Goal: Information Seeking & Learning: Learn about a topic

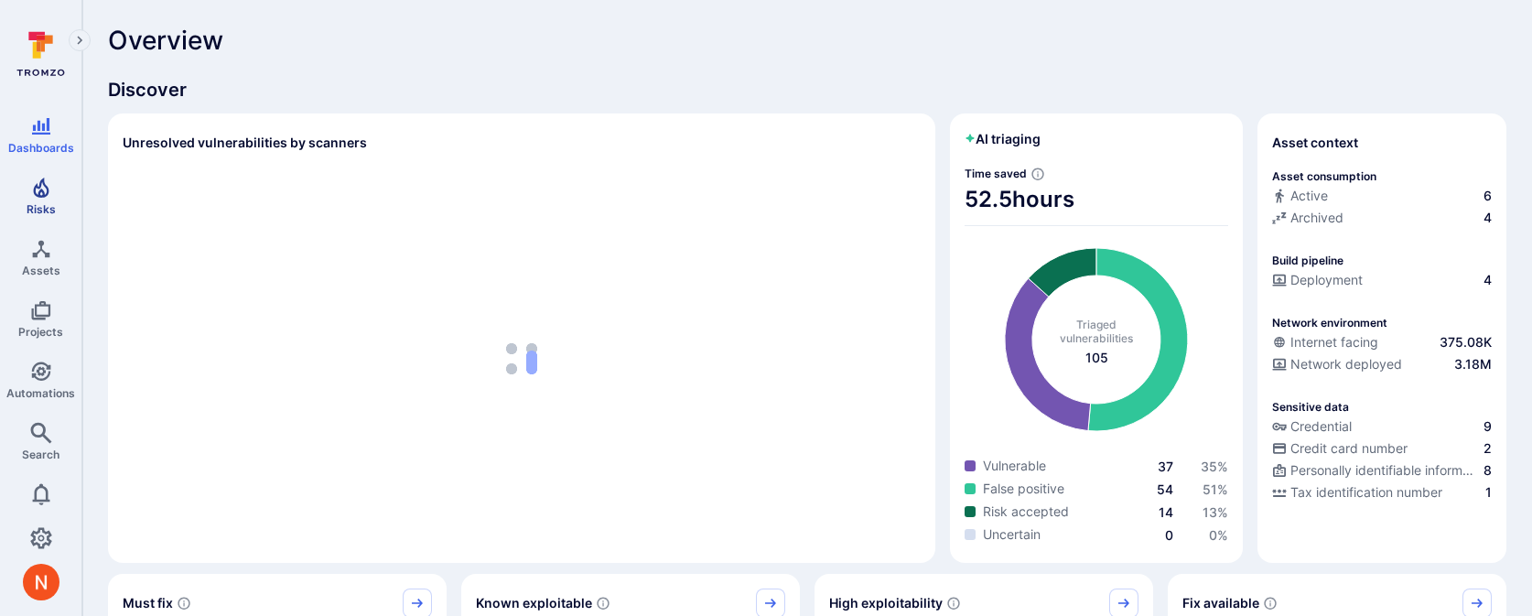
click at [55, 198] on link "Risks" at bounding box center [40, 196] width 81 height 54
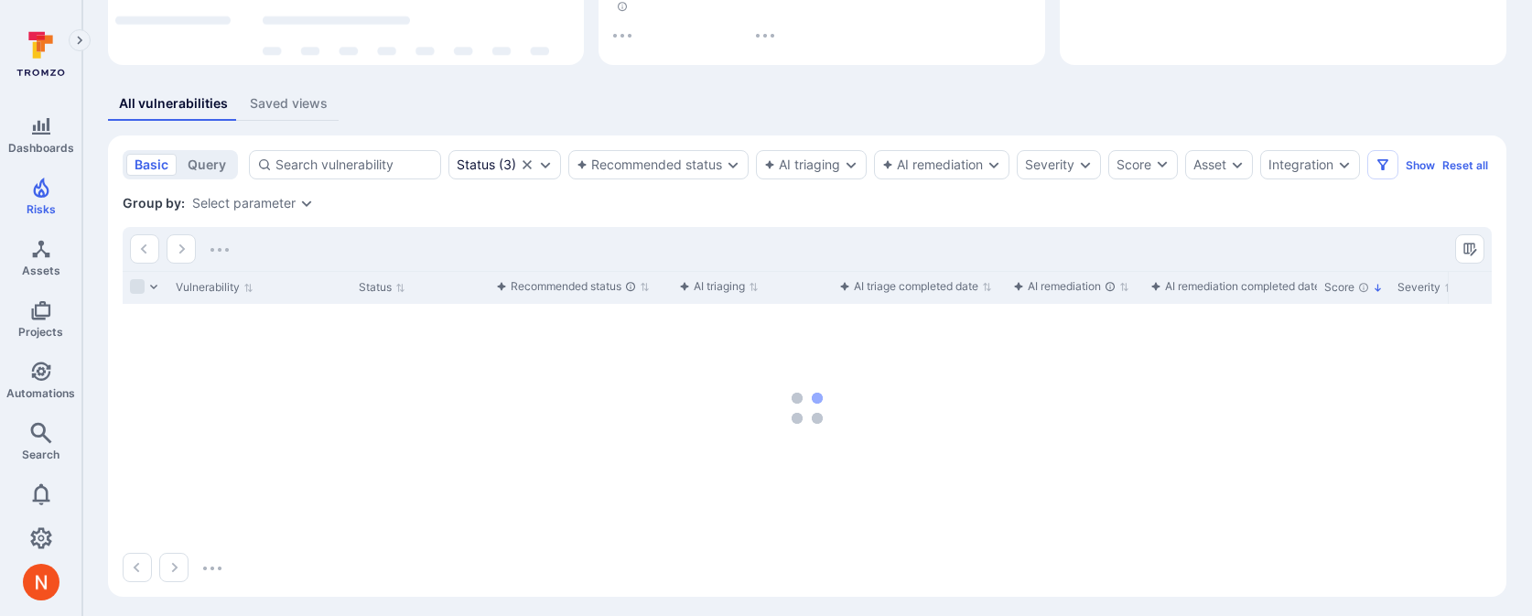
scroll to position [334, 0]
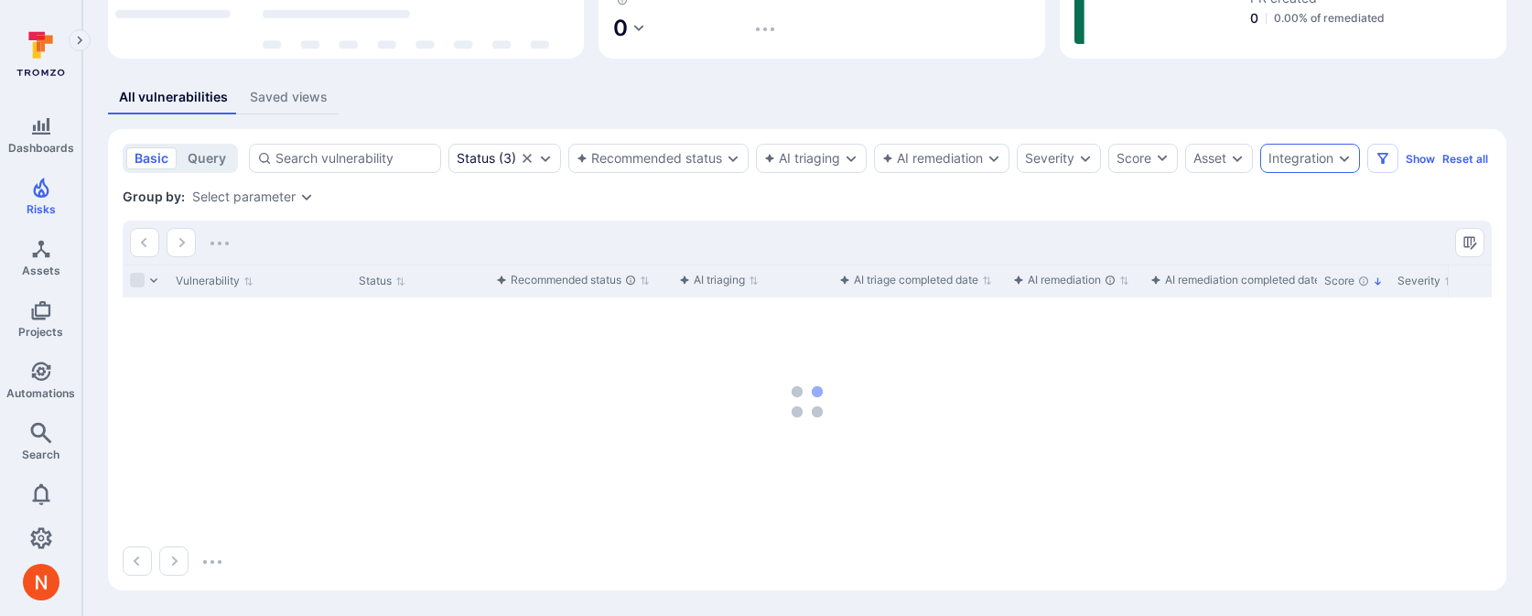
click at [1317, 151] on div "Integration" at bounding box center [1300, 158] width 65 height 15
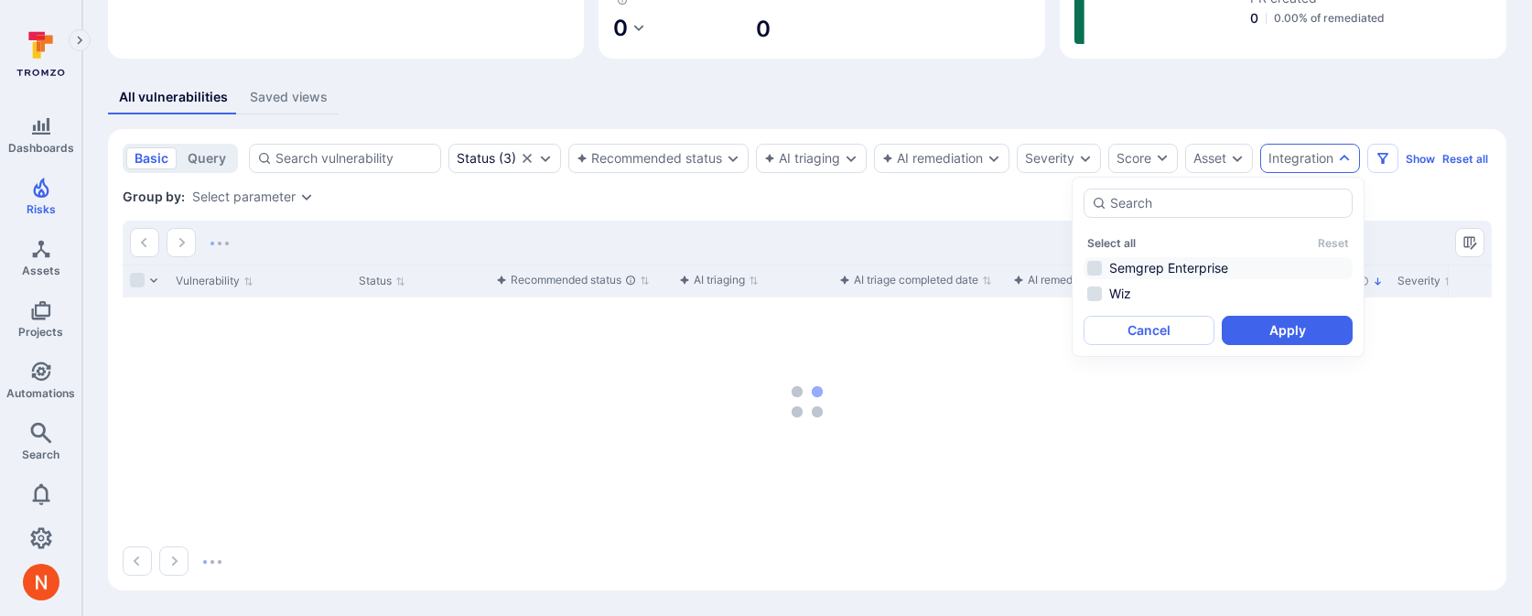
click at [1216, 257] on li "Semgrep Enterprise" at bounding box center [1218, 268] width 269 height 22
click at [1242, 316] on button "Apply" at bounding box center [1287, 330] width 131 height 29
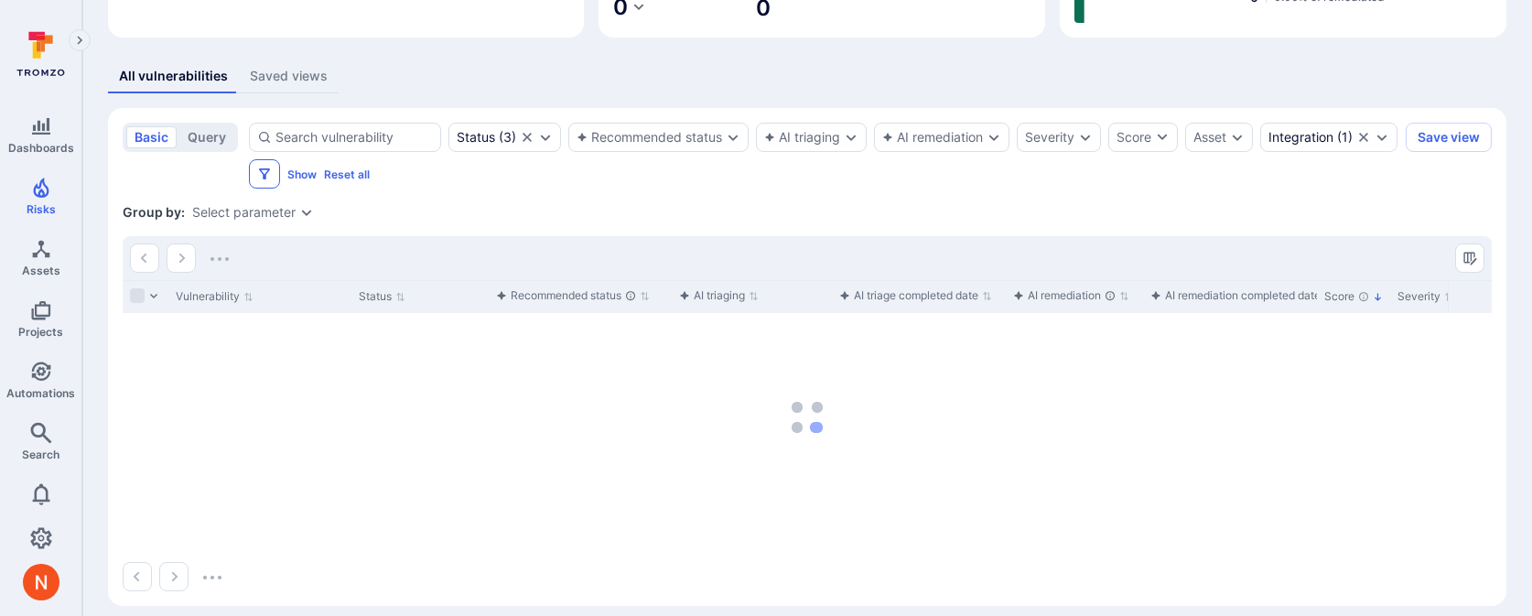
click at [272, 175] on icon "Filters" at bounding box center [264, 174] width 15 height 15
